Goal: Transaction & Acquisition: Subscribe to service/newsletter

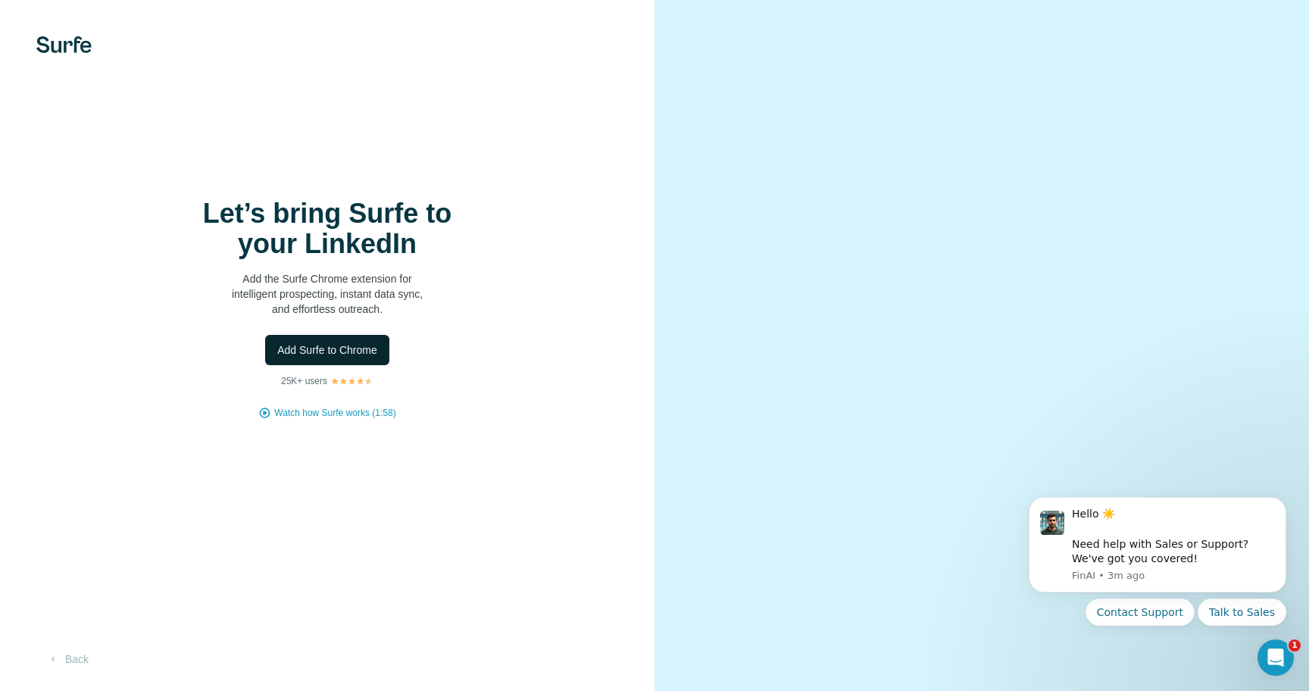
click at [357, 346] on span "Add Surfe to Chrome" at bounding box center [327, 349] width 100 height 15
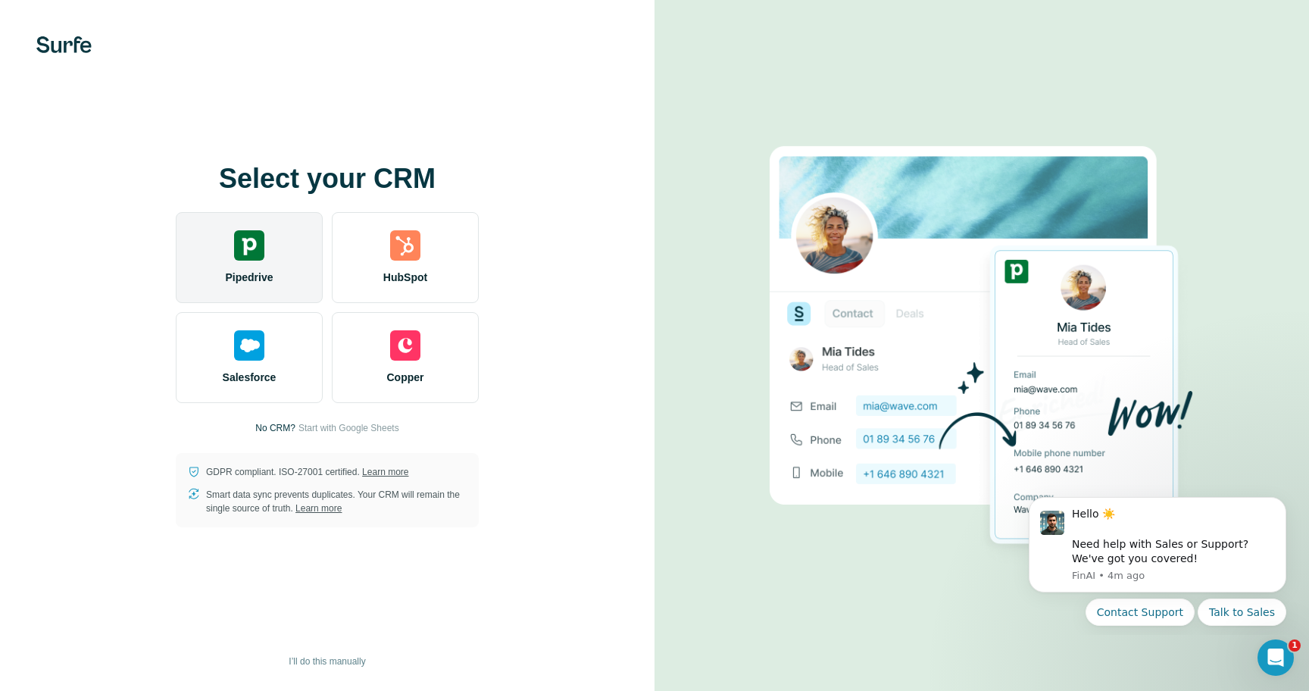
click at [218, 261] on div "Pipedrive" at bounding box center [249, 257] width 147 height 91
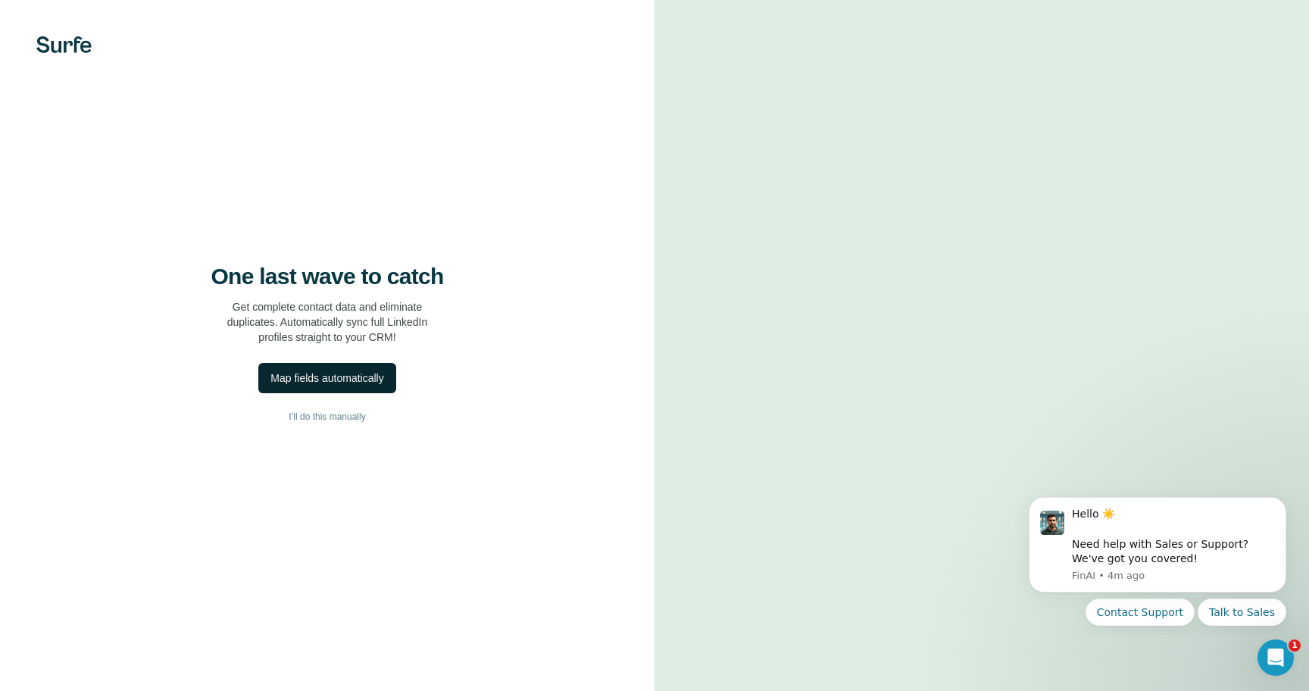
click at [354, 373] on div "Map fields automatically" at bounding box center [326, 377] width 113 height 15
